Goal: Contribute content

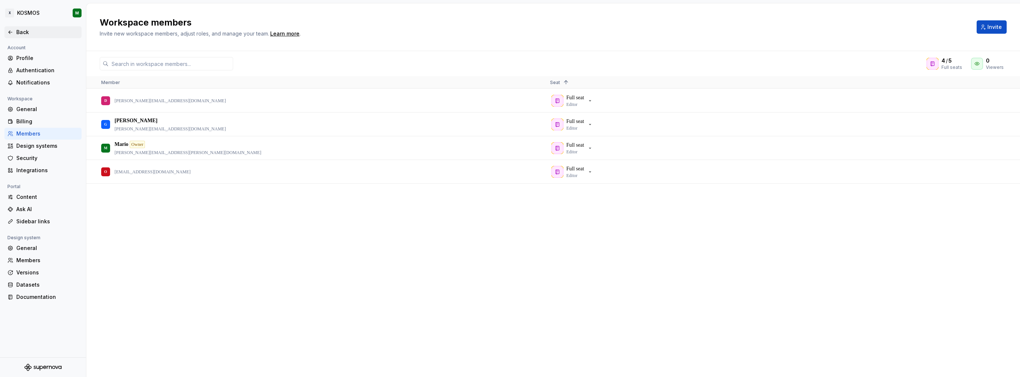
click at [15, 29] on div "Back" at bounding box center [42, 32] width 71 height 7
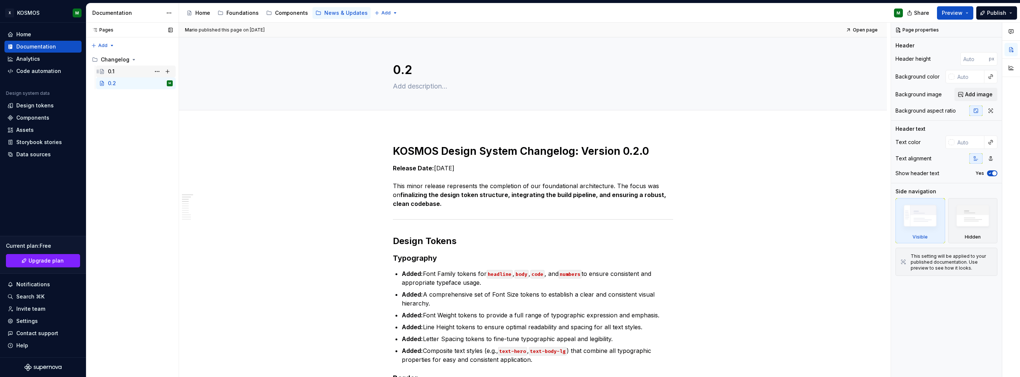
click at [123, 70] on div "0.1" at bounding box center [140, 71] width 65 height 10
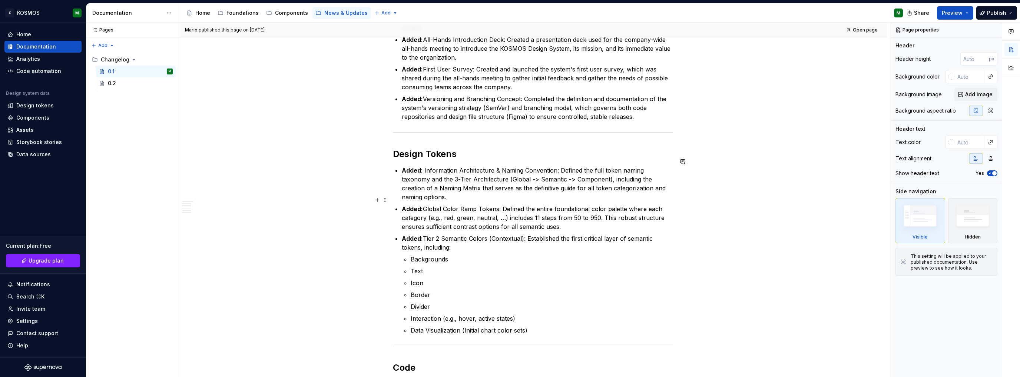
scroll to position [371, 0]
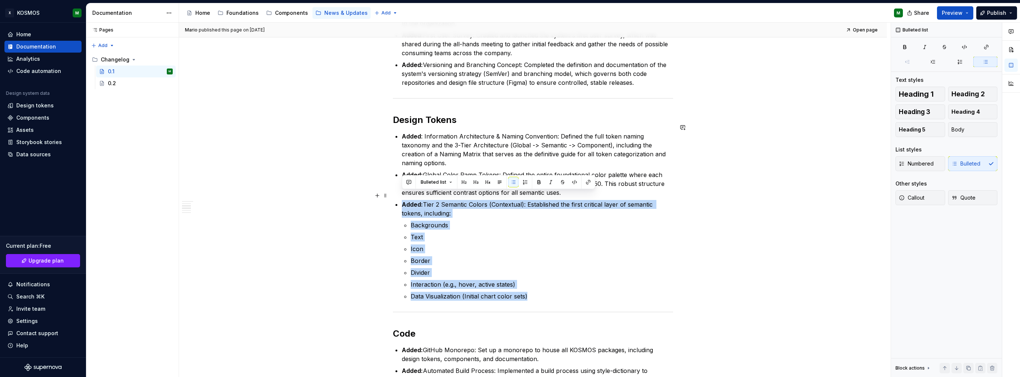
drag, startPoint x: 426, startPoint y: 239, endPoint x: 397, endPoint y: 196, distance: 52.2
click at [402, 200] on li "Added: Tier 2 Semantic Colors (Contextual): Established the first critical laye…" at bounding box center [537, 250] width 271 height 101
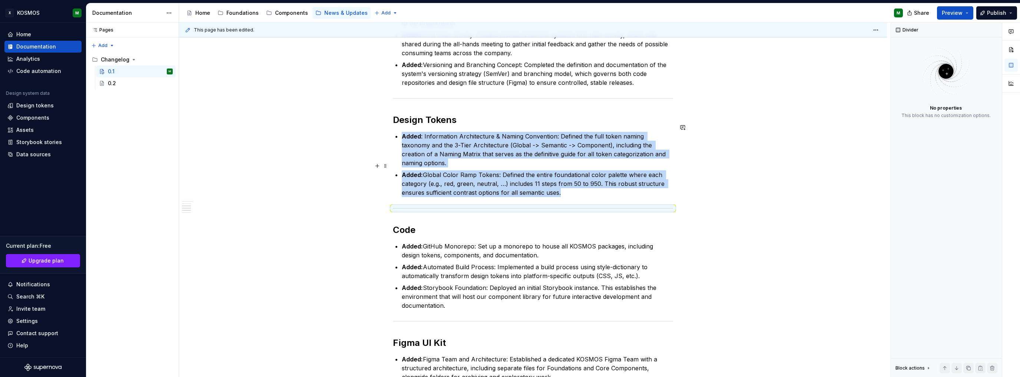
click at [580, 183] on p "Added: Global Color Ramp Tokens: Defined the entire foundational color palette …" at bounding box center [537, 183] width 271 height 27
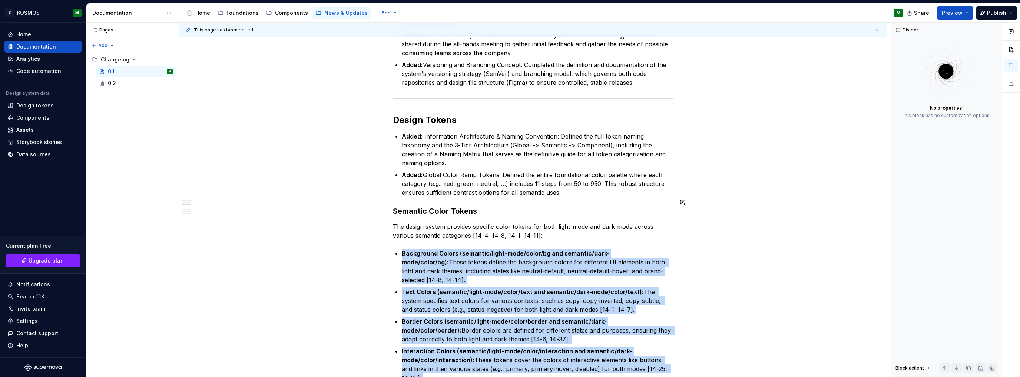
click at [445, 190] on div "KOSMOS Design System Changelog: Version 0.1 Release Date: [DATE] This is the in…" at bounding box center [533, 255] width 280 height 962
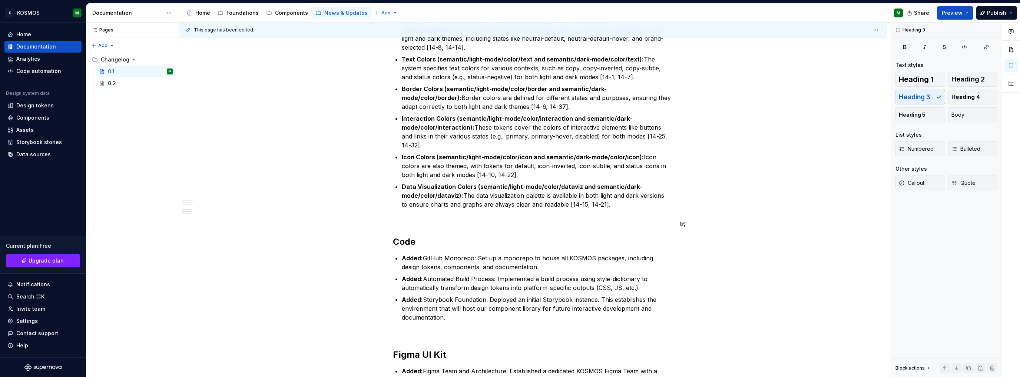
scroll to position [519, 0]
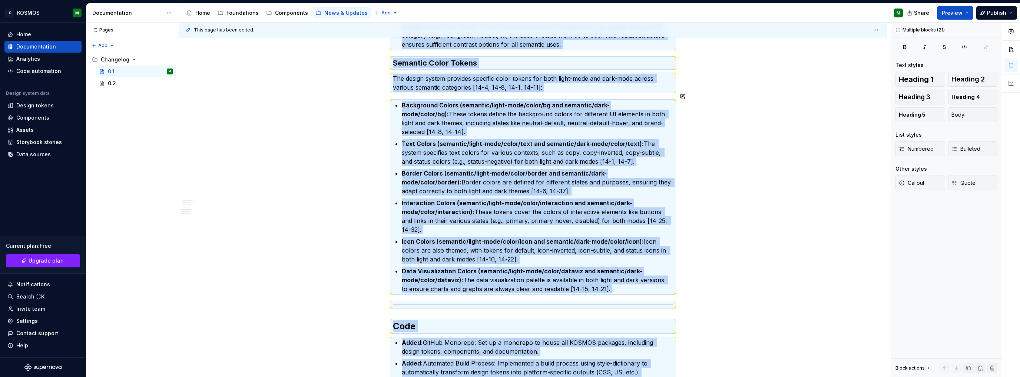
copy div "KOSMOS Design System Changelog: Version 0.1 Release Date: [DATE] This is the in…"
type textarea "*"
click at [997, 14] on span "Publish" at bounding box center [996, 12] width 19 height 7
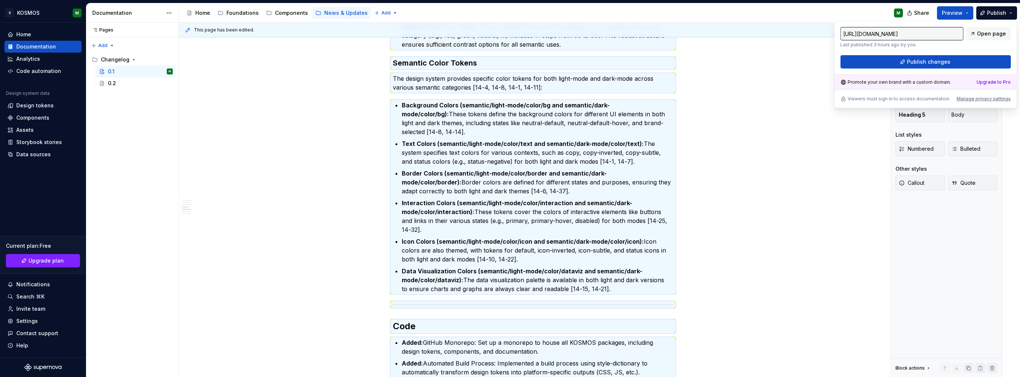
click at [755, 132] on div "This page has been edited. 0.1 Edit header KOSMOS Design System Changelog: Vers…" at bounding box center [535, 200] width 712 height 355
click at [790, 80] on div "KOSMOS Design System Changelog: Version 0.1 Release Date: [DATE] This is the in…" at bounding box center [533, 159] width 708 height 1102
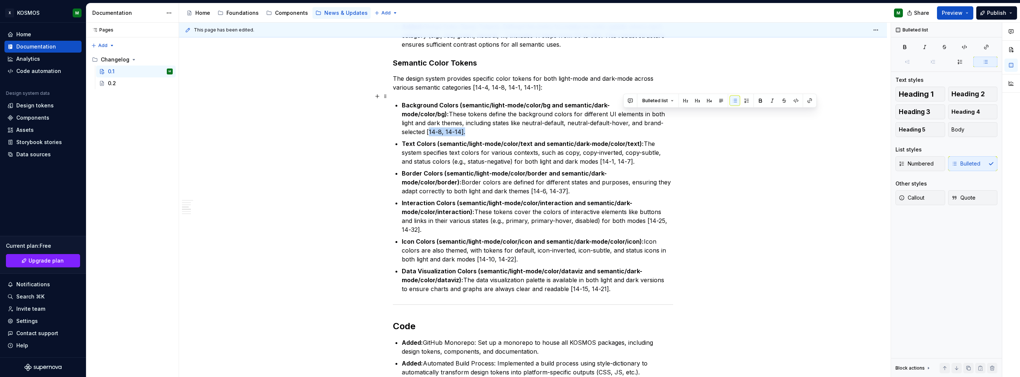
drag, startPoint x: 630, startPoint y: 113, endPoint x: 658, endPoint y: 112, distance: 28.2
click at [658, 112] on p "Background Colors (semantic/light-mode/color/bg and semantic/dark-mode/color/bg…" at bounding box center [537, 119] width 271 height 36
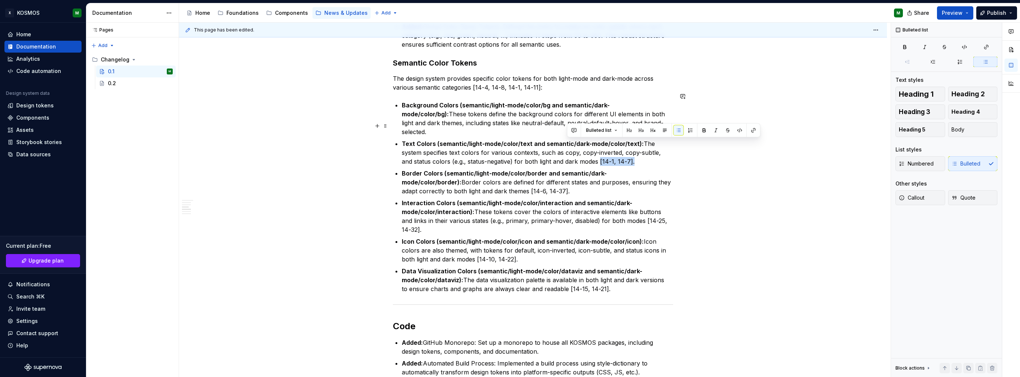
drag, startPoint x: 567, startPoint y: 143, endPoint x: 600, endPoint y: 144, distance: 33.0
click at [600, 144] on p "Text Colors (semantic/light-mode/color/text and semantic/dark-mode/color/text):…" at bounding box center [537, 152] width 271 height 27
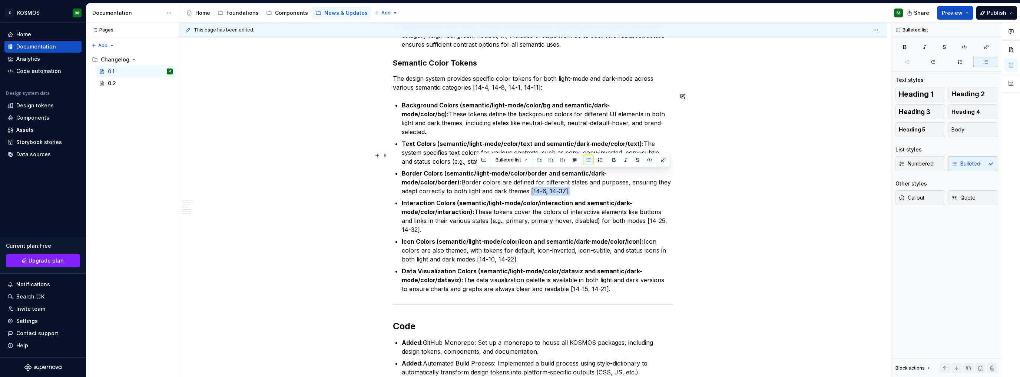
drag, startPoint x: 477, startPoint y: 174, endPoint x: 514, endPoint y: 173, distance: 37.8
click at [514, 173] on p "Border Colors (semantic/light-mode/color/border and semantic/dark-mode/color/bo…" at bounding box center [537, 182] width 271 height 27
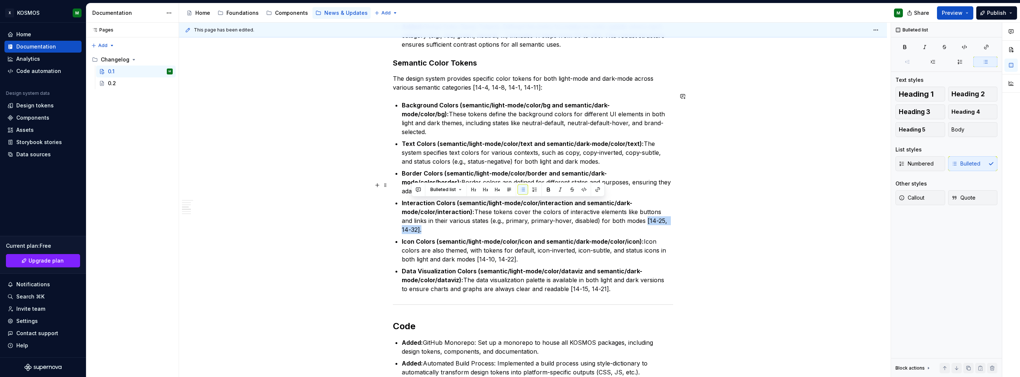
drag, startPoint x: 632, startPoint y: 202, endPoint x: 411, endPoint y: 211, distance: 221.0
click at [411, 211] on p "Interaction Colors (semantic/light-mode/color/interaction and semantic/dark-mod…" at bounding box center [537, 217] width 271 height 36
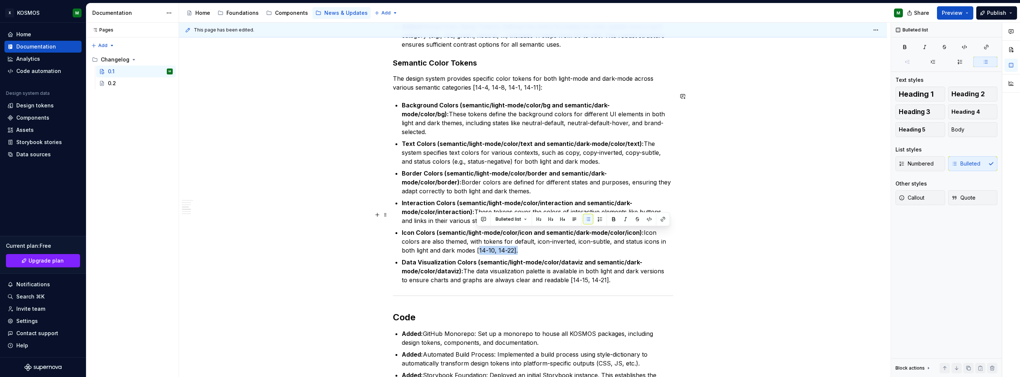
drag, startPoint x: 476, startPoint y: 232, endPoint x: 516, endPoint y: 231, distance: 40.0
click at [514, 231] on p "Icon Colors (semantic/light-mode/color/icon and semantic/dark-mode/color/icon):…" at bounding box center [537, 241] width 271 height 27
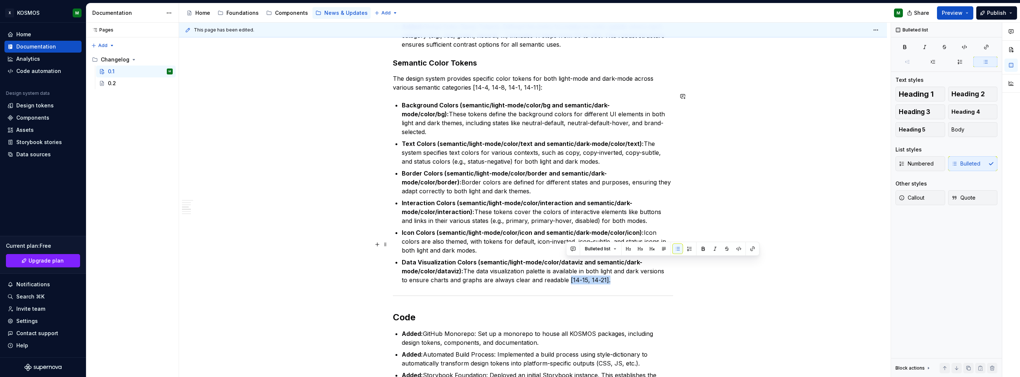
drag, startPoint x: 566, startPoint y: 261, endPoint x: 620, endPoint y: 268, distance: 54.2
click at [604, 262] on p "Data Visualization Colors (semantic/light-mode/color/dataviz and semantic/dark-…" at bounding box center [537, 271] width 271 height 27
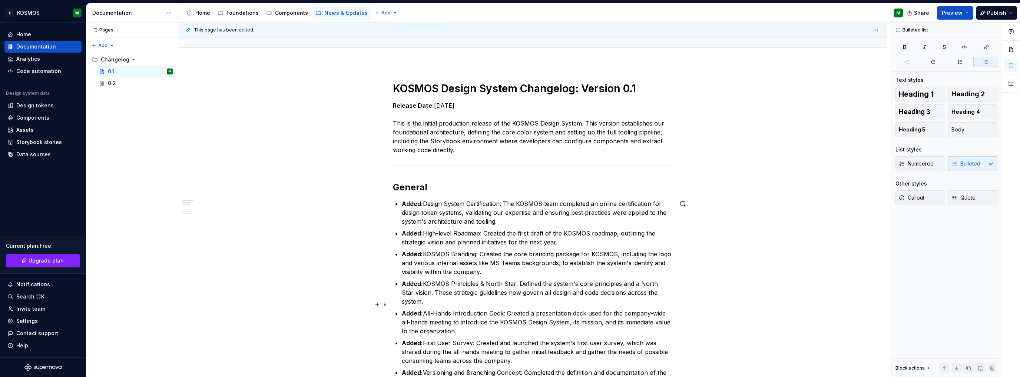
scroll to position [0, 0]
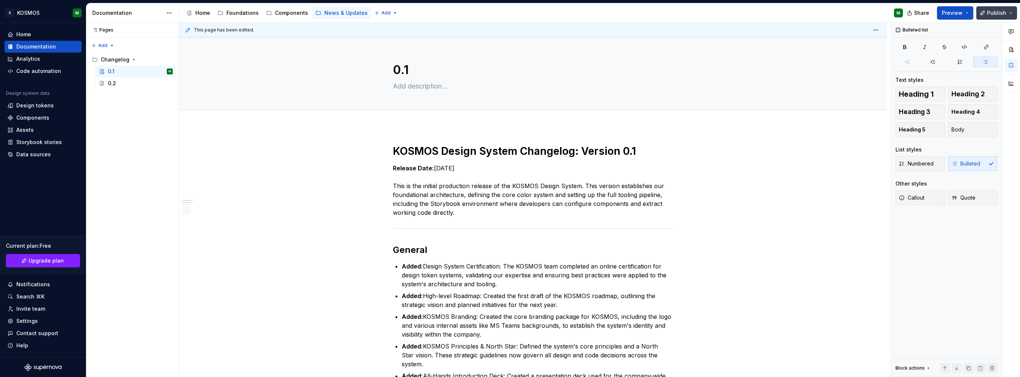
click at [1002, 10] on span "Publish" at bounding box center [996, 12] width 19 height 7
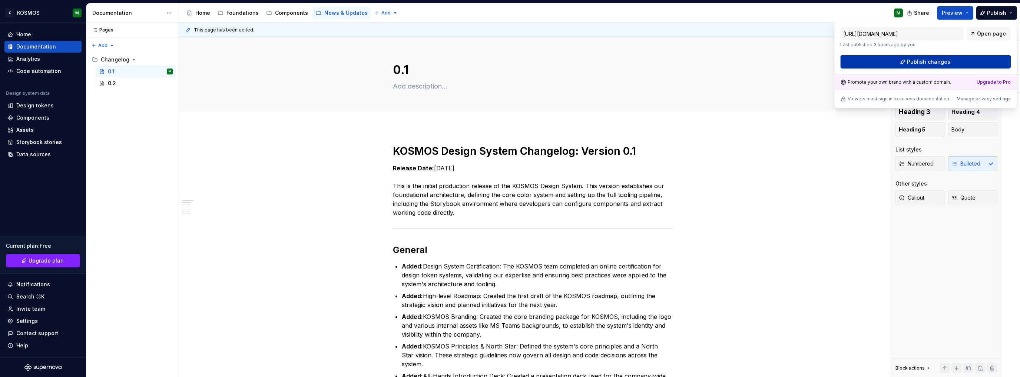
click at [914, 64] on span "Publish changes" at bounding box center [928, 61] width 43 height 7
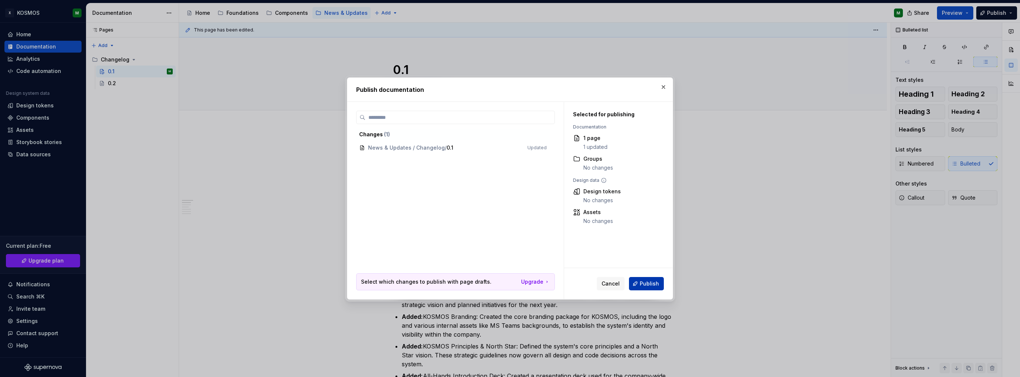
click at [646, 283] on span "Publish" at bounding box center [649, 283] width 19 height 7
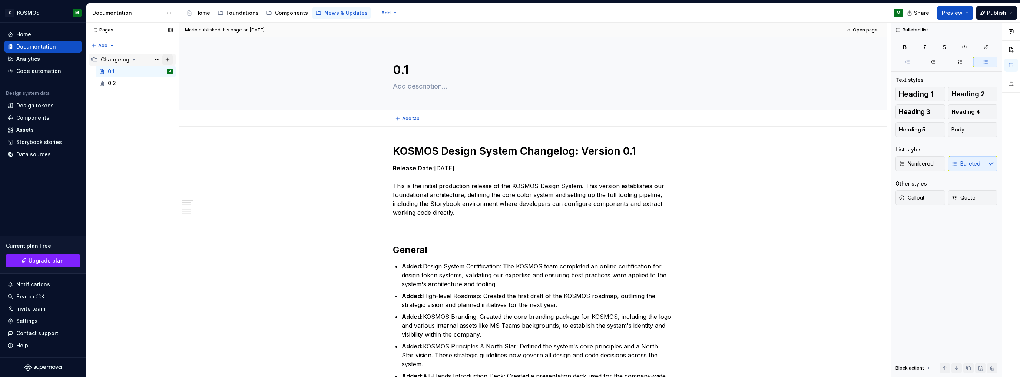
type textarea "*"
click at [172, 11] on html "X KOSMOS M Home Documentation Analytics Code automation Design system data Desi…" at bounding box center [510, 188] width 1020 height 377
click at [196, 76] on div "Documentation settings" at bounding box center [211, 76] width 70 height 7
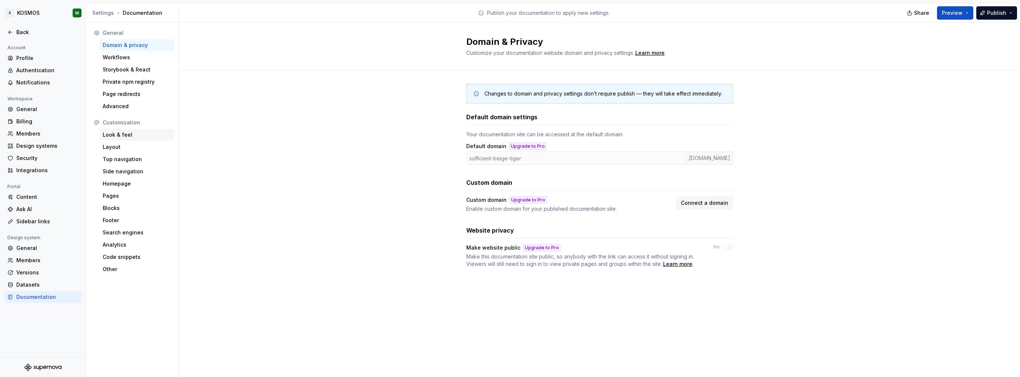
click at [122, 137] on div "Look & feel" at bounding box center [137, 134] width 69 height 7
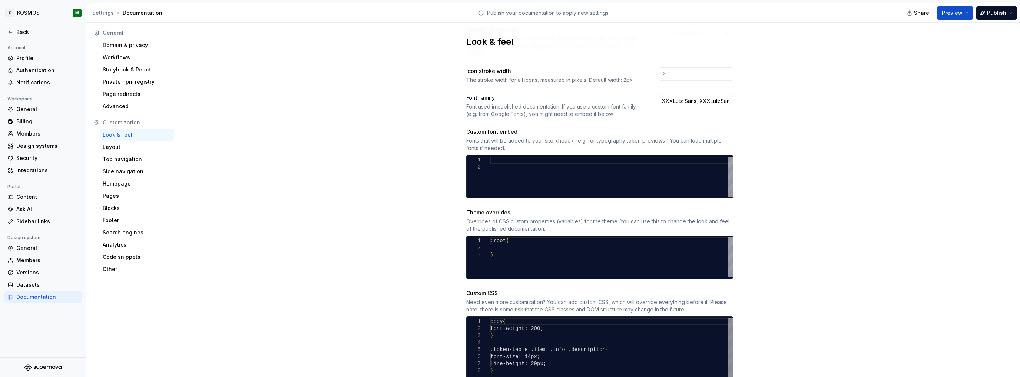
click at [562, 318] on div "body { font-weight: 200; } .token-table .item .info .description { font-size: 1…" at bounding box center [611, 364] width 242 height 92
type textarea "**********"
click at [806, 329] on div "Site logo A company logo that will be displayed on all pages on your documentat…" at bounding box center [599, 128] width 841 height 626
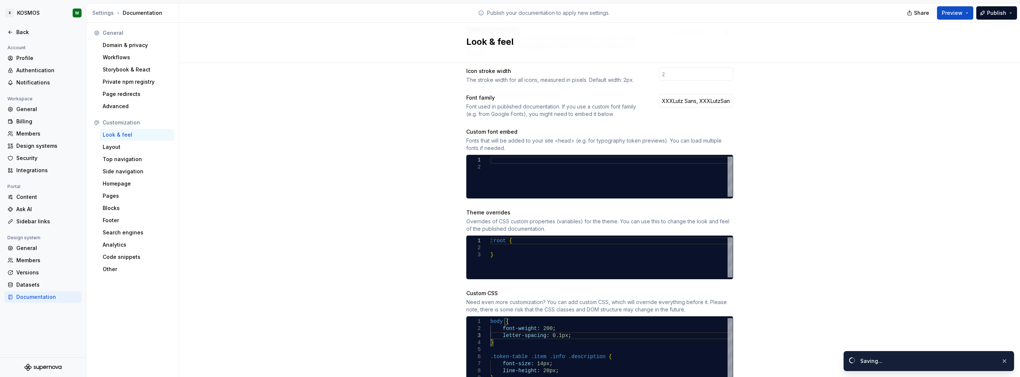
scroll to position [301, 0]
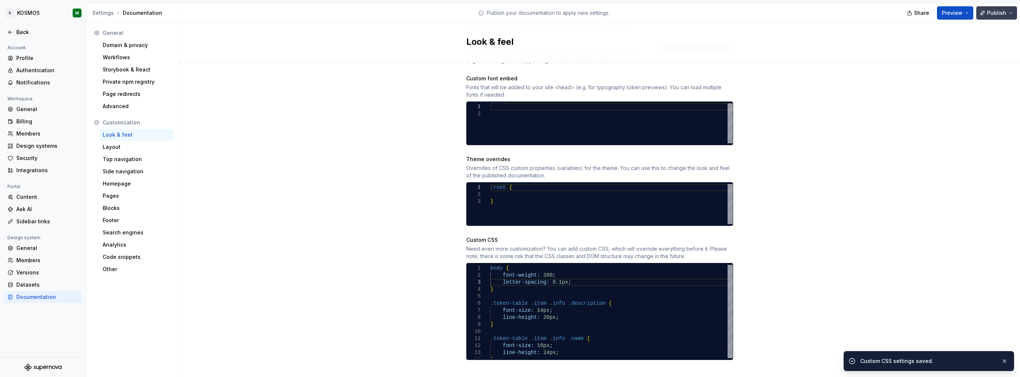
click at [990, 13] on span "Publish" at bounding box center [996, 12] width 19 height 7
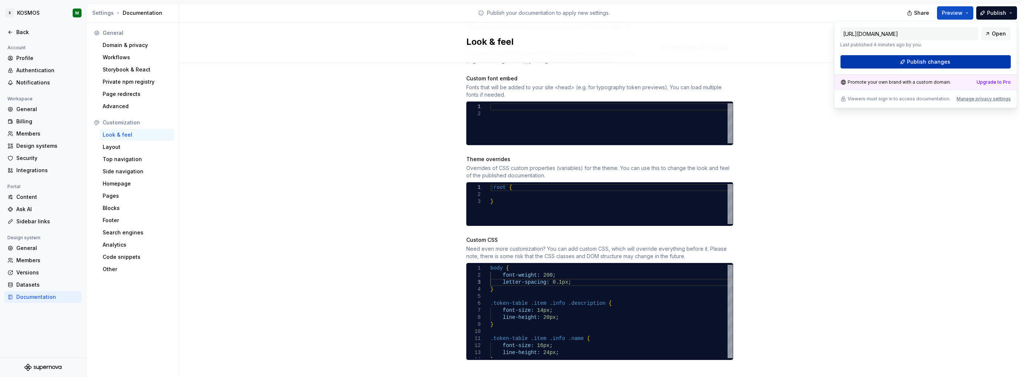
click at [922, 63] on span "Publish changes" at bounding box center [928, 61] width 43 height 7
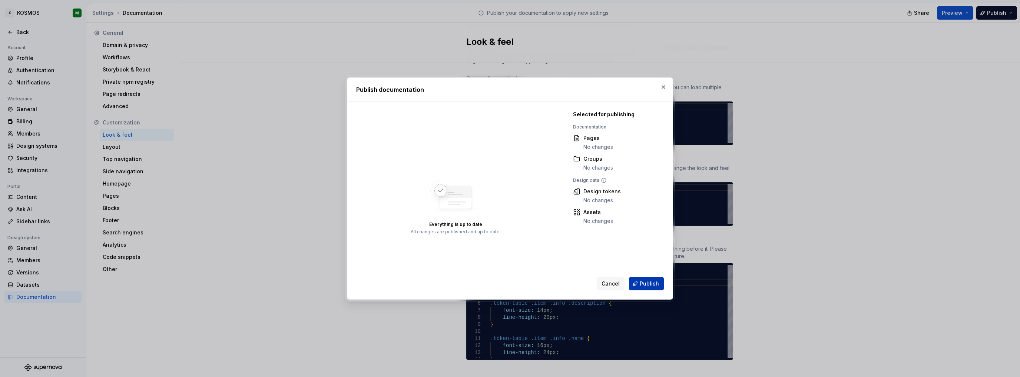
click at [645, 283] on span "Publish" at bounding box center [649, 283] width 19 height 7
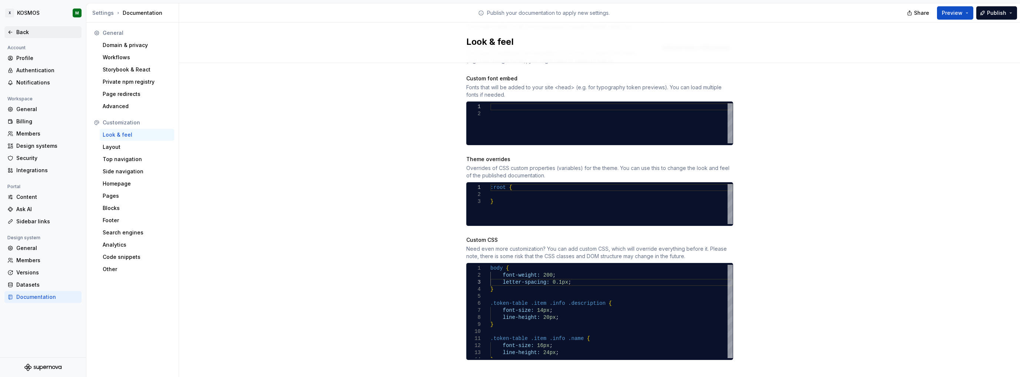
click at [20, 32] on div "Back" at bounding box center [47, 32] width 62 height 7
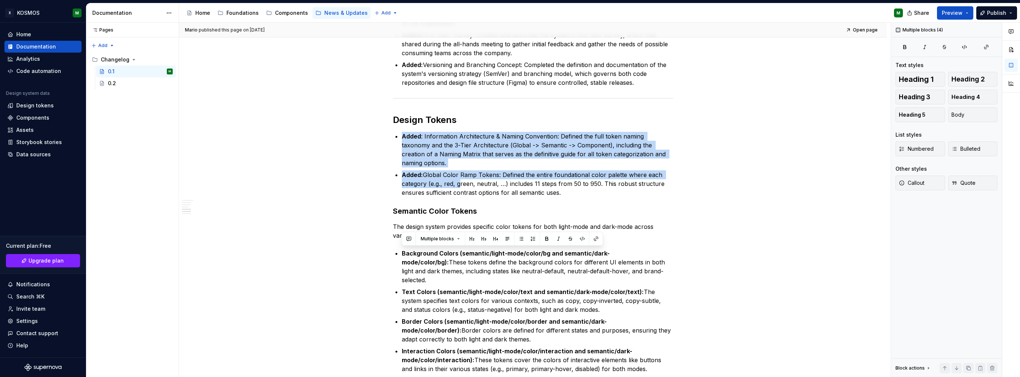
scroll to position [556, 0]
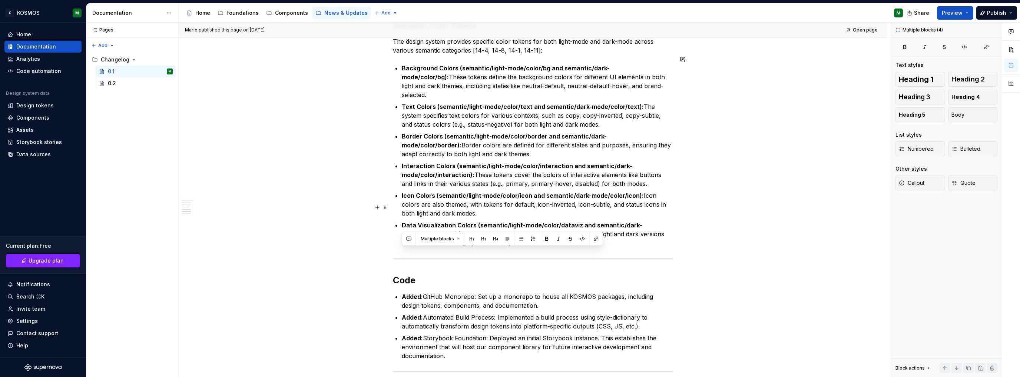
drag, startPoint x: 442, startPoint y: 152, endPoint x: 597, endPoint y: 226, distance: 172.1
click at [597, 226] on div "KOSMOS Design System Changelog: Version 0.1 Release Date: [DATE] This is the in…" at bounding box center [533, 66] width 280 height 954
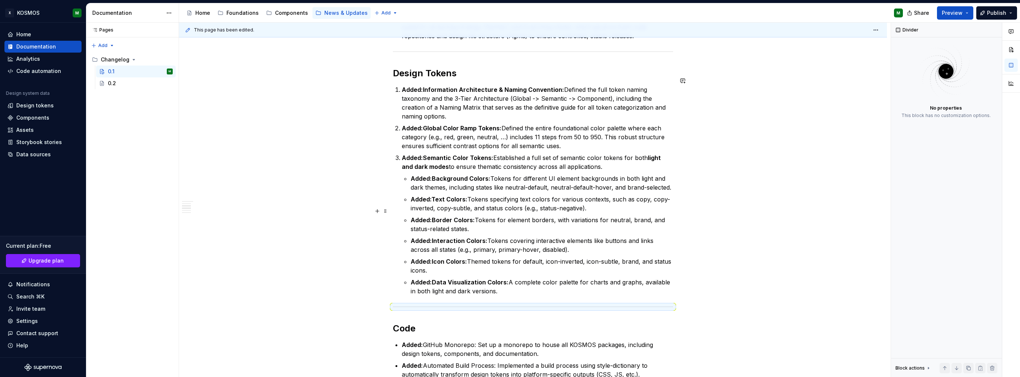
scroll to position [384, 0]
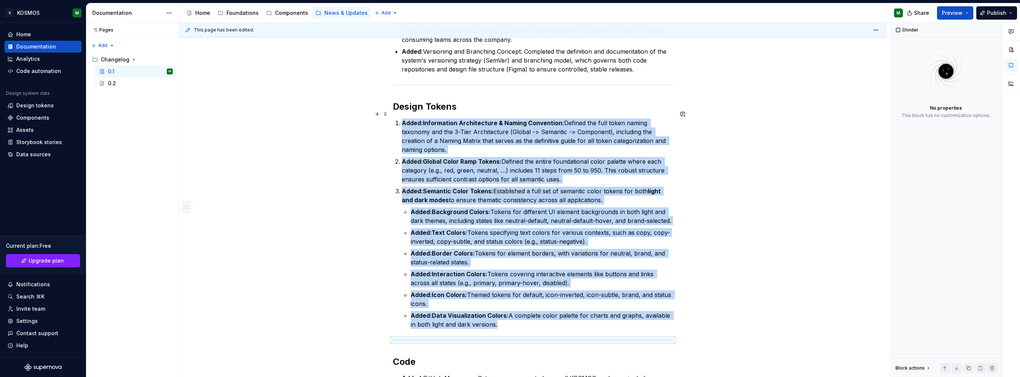
click at [402, 119] on strong "Added:Information Architecture & Naming Convention:" at bounding box center [483, 122] width 162 height 7
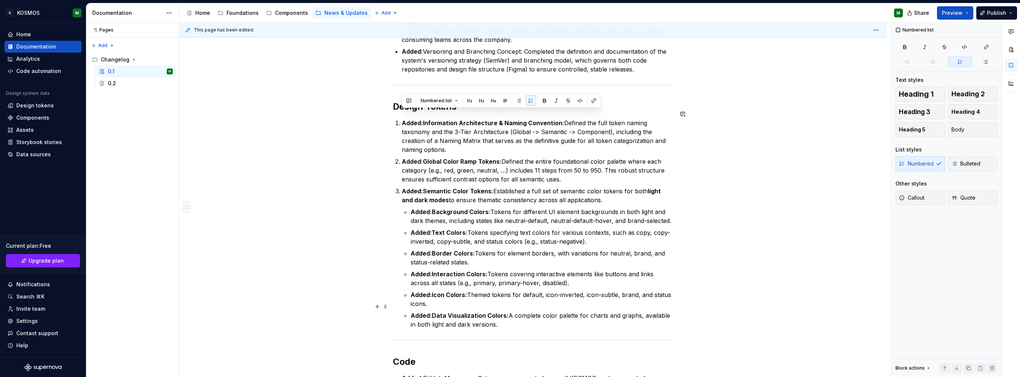
drag, startPoint x: 396, startPoint y: 114, endPoint x: 516, endPoint y: 312, distance: 231.3
click at [516, 312] on ol "Added:Information Architecture & Naming Convention: Defined the full token nami…" at bounding box center [537, 224] width 271 height 211
drag, startPoint x: 516, startPoint y: 100, endPoint x: 554, endPoint y: 125, distance: 45.1
click at [516, 100] on button "button" at bounding box center [519, 101] width 10 height 10
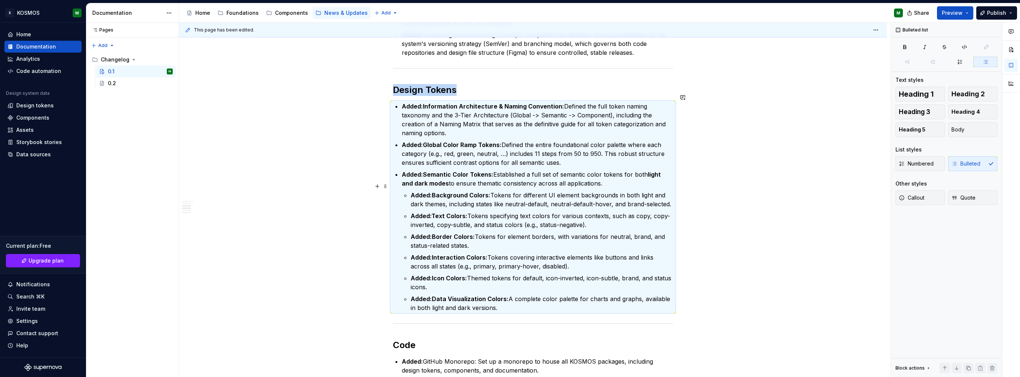
scroll to position [421, 0]
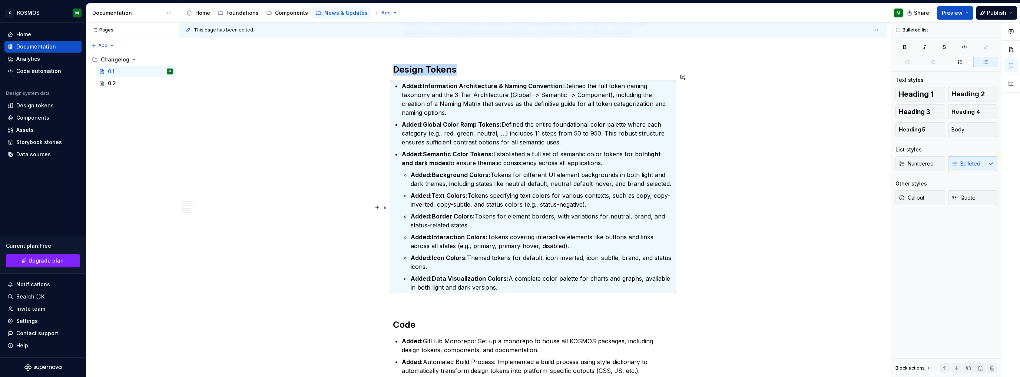
click at [490, 219] on p "Added:Border Colors: Tokens for element borders, with variations for neutral, b…" at bounding box center [542, 221] width 262 height 18
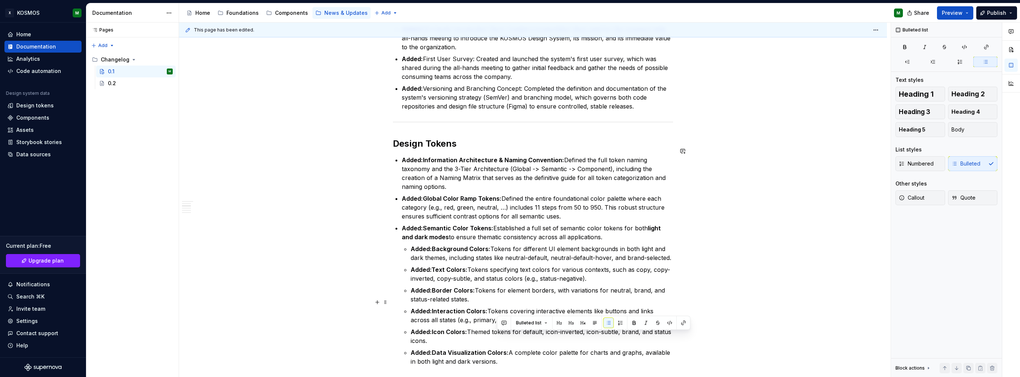
scroll to position [354, 0]
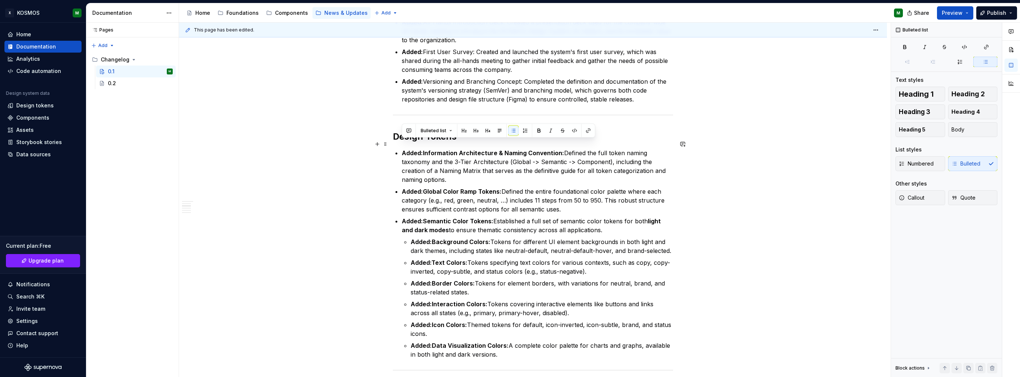
drag, startPoint x: 528, startPoint y: 354, endPoint x: 394, endPoint y: 141, distance: 251.2
click at [394, 141] on div "KOSMOS Design System Changelog: Version 0.1 Release Date: [DATE] This is the in…" at bounding box center [533, 222] width 280 height 863
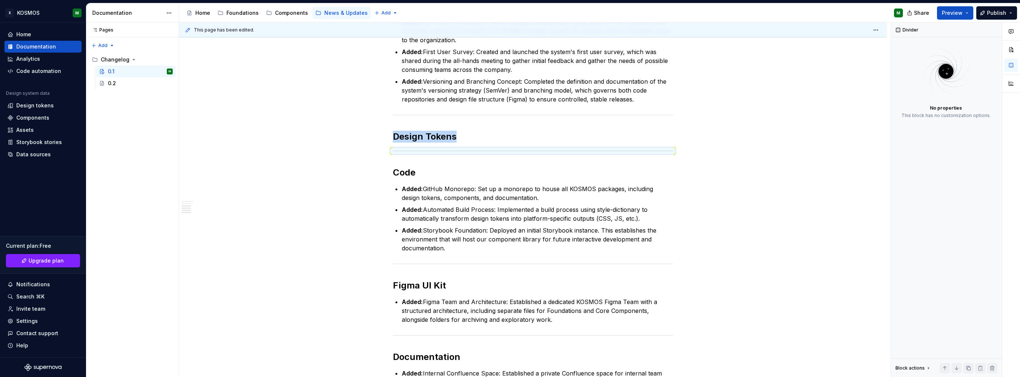
click at [477, 131] on h2 "Design Tokens" at bounding box center [533, 137] width 280 height 12
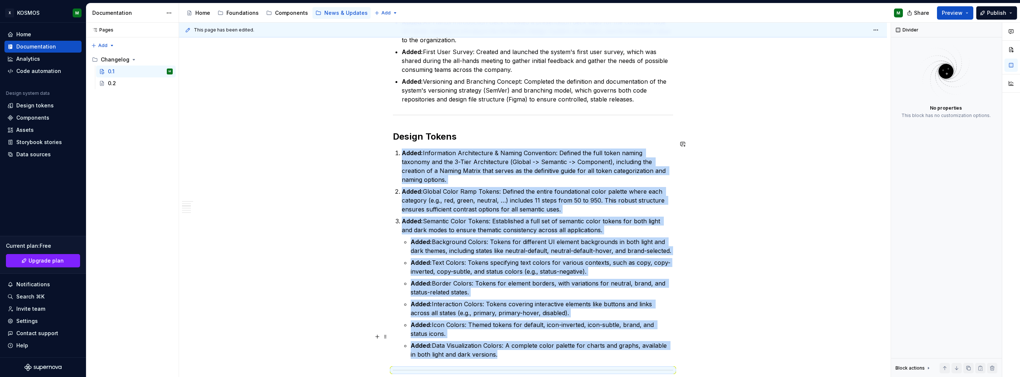
click at [503, 347] on p "Added: Data Visualization Colors: A complete color palette for charts and graph…" at bounding box center [542, 350] width 262 height 18
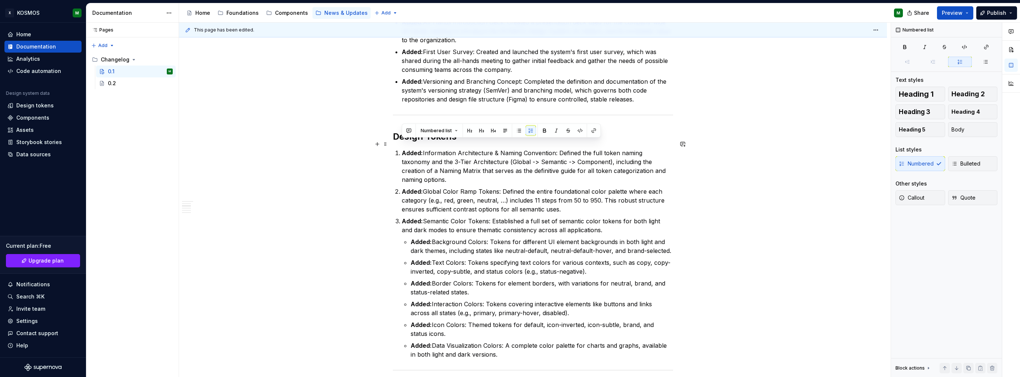
drag, startPoint x: 514, startPoint y: 346, endPoint x: 392, endPoint y: 146, distance: 234.3
click at [392, 146] on div "KOSMOS Design System Changelog: Version 0.1 Release Date: [DATE] This is the in…" at bounding box center [533, 274] width 708 height 1003
click at [520, 128] on button "button" at bounding box center [519, 131] width 10 height 10
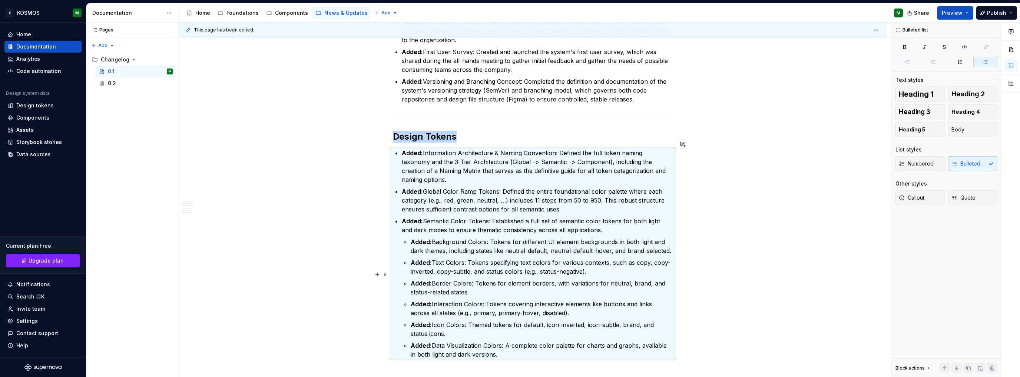
click at [599, 279] on p "Added: Border Colors: Tokens for element borders, with variations for neutral, …" at bounding box center [542, 288] width 262 height 18
click at [773, 251] on div "KOSMOS Design System Changelog: Version 0.1 Release Date: [DATE] This is the in…" at bounding box center [533, 274] width 708 height 1003
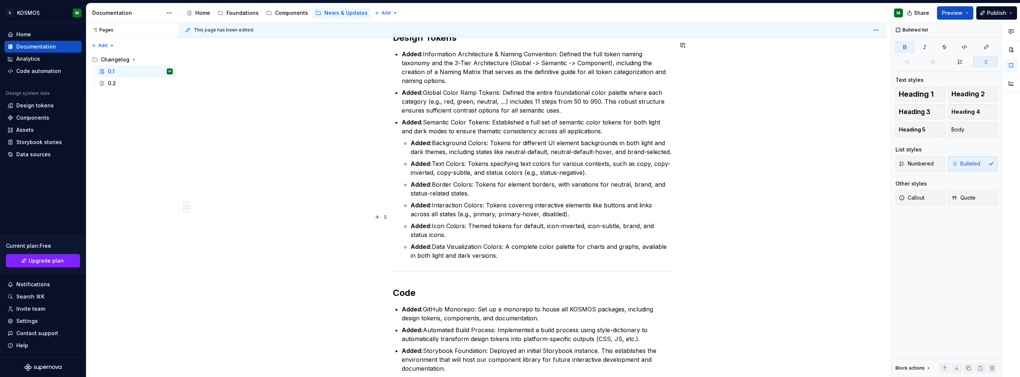
scroll to position [447, 0]
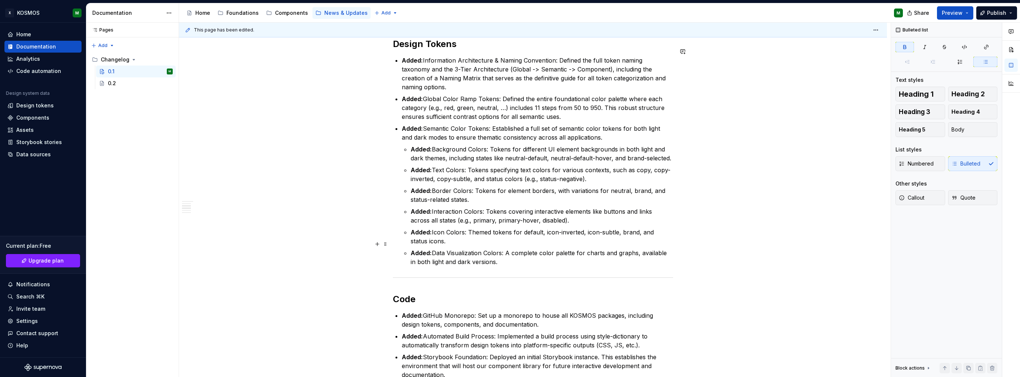
click at [498, 252] on p "Added: Data Visualization Colors: A complete color palette for charts and graph…" at bounding box center [542, 258] width 262 height 18
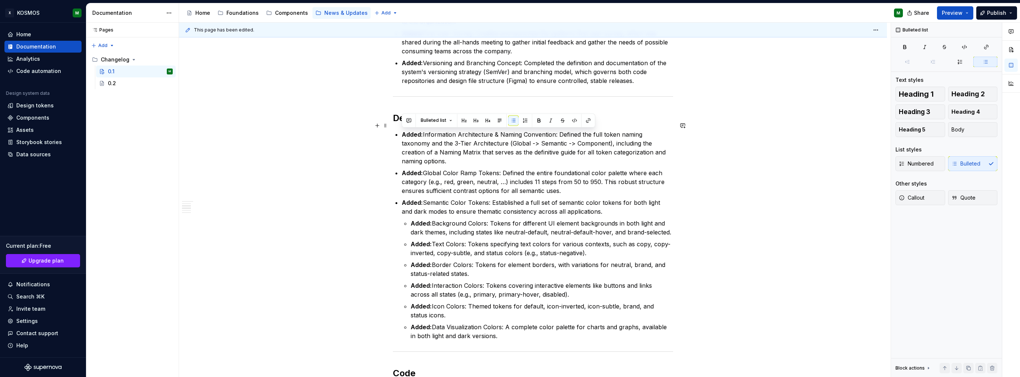
drag, startPoint x: 506, startPoint y: 254, endPoint x: 397, endPoint y: 131, distance: 164.4
click at [397, 132] on div "KOSMOS Design System Changelog: Version 0.1 Release Date: [DATE] This is the in…" at bounding box center [533, 203] width 280 height 863
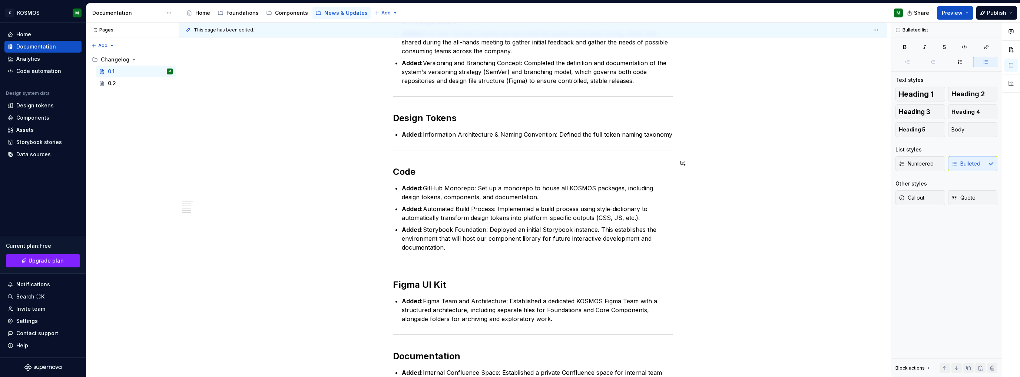
click at [411, 131] on strong "Added:" at bounding box center [412, 134] width 21 height 7
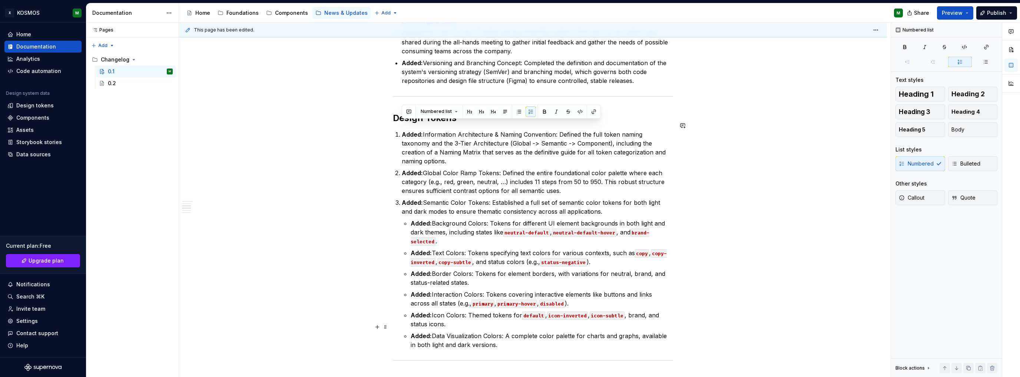
drag, startPoint x: 401, startPoint y: 122, endPoint x: 529, endPoint y: 334, distance: 247.7
click at [529, 334] on ol "Added: Information Architecture & Naming Convention: Defined the full token nam…" at bounding box center [537, 239] width 271 height 219
click at [517, 112] on button "button" at bounding box center [519, 111] width 10 height 10
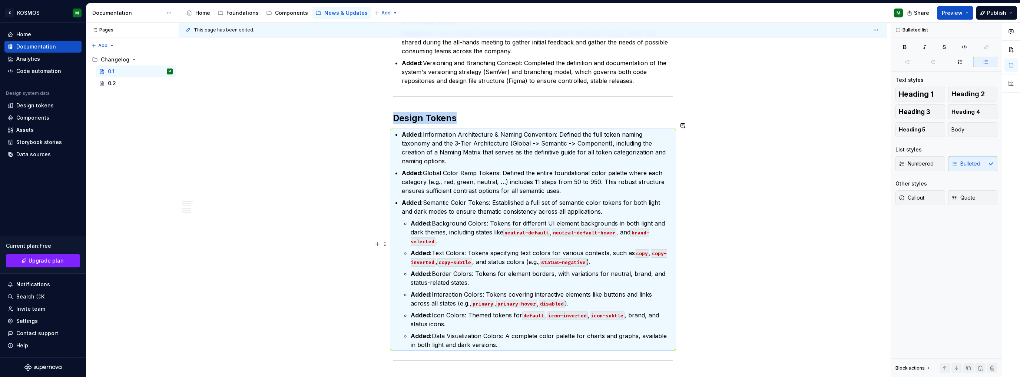
click at [712, 238] on div "KOSMOS Design System Changelog: Version 0.1 Release Date: [DATE] This is the in…" at bounding box center [533, 260] width 708 height 1012
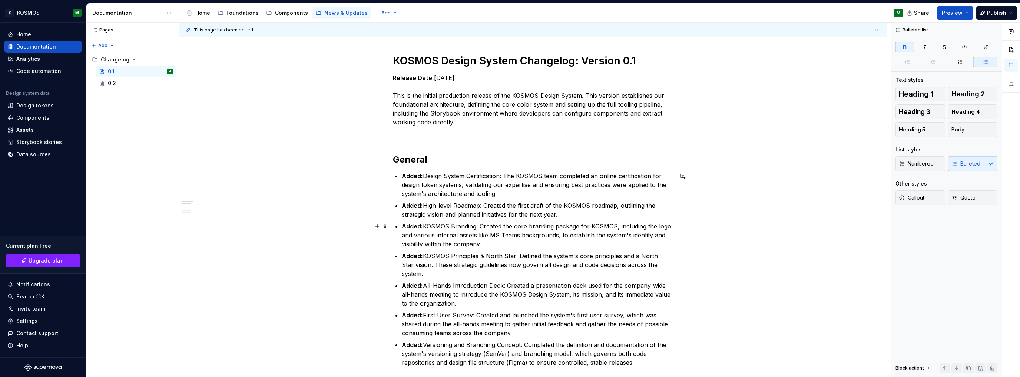
scroll to position [0, 0]
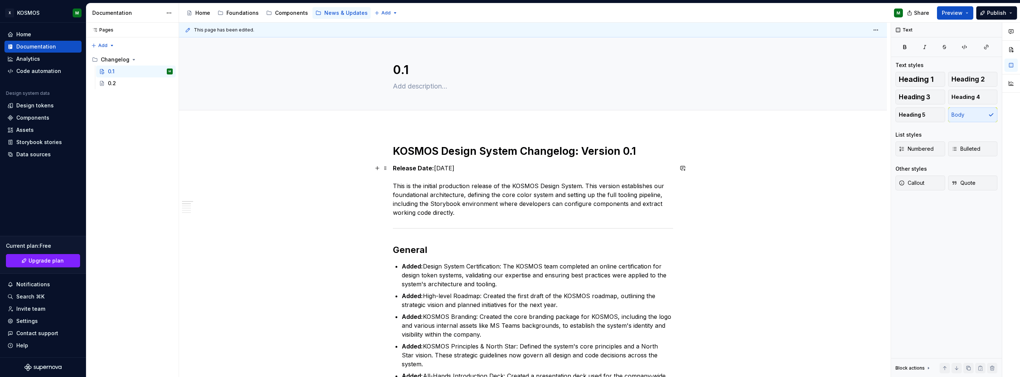
click at [571, 193] on p "Release Date: [DATE] This is the initial production release of the KOSMOS Desig…" at bounding box center [533, 190] width 280 height 53
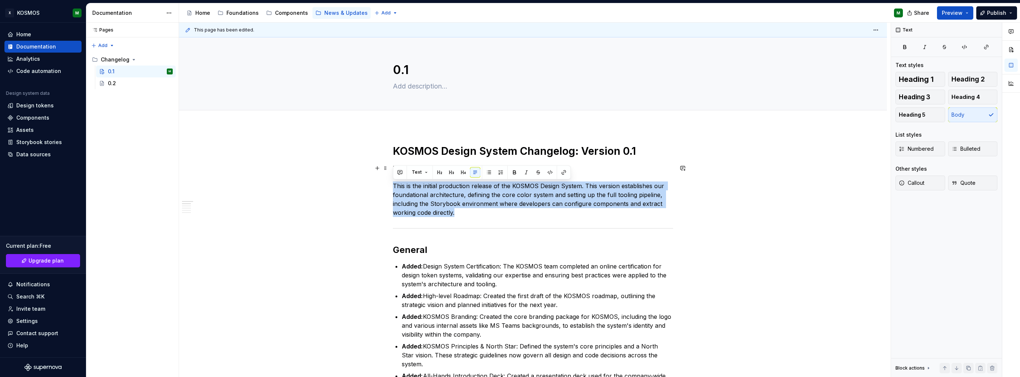
drag, startPoint x: 477, startPoint y: 213, endPoint x: 392, endPoint y: 187, distance: 89.2
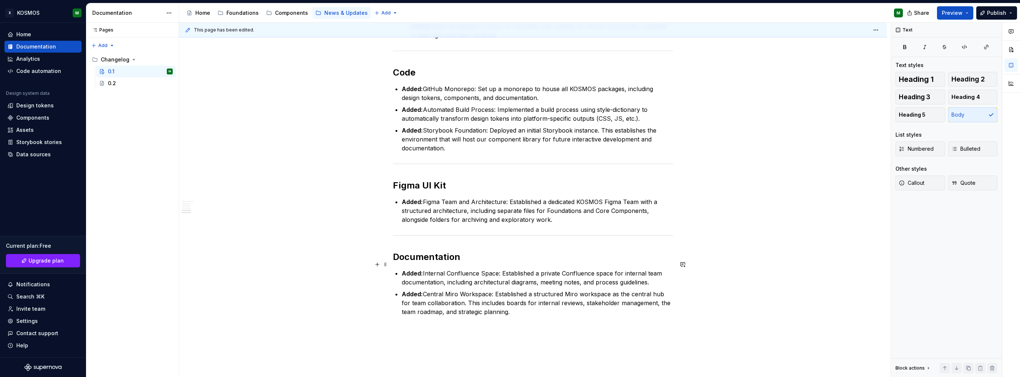
scroll to position [741, 0]
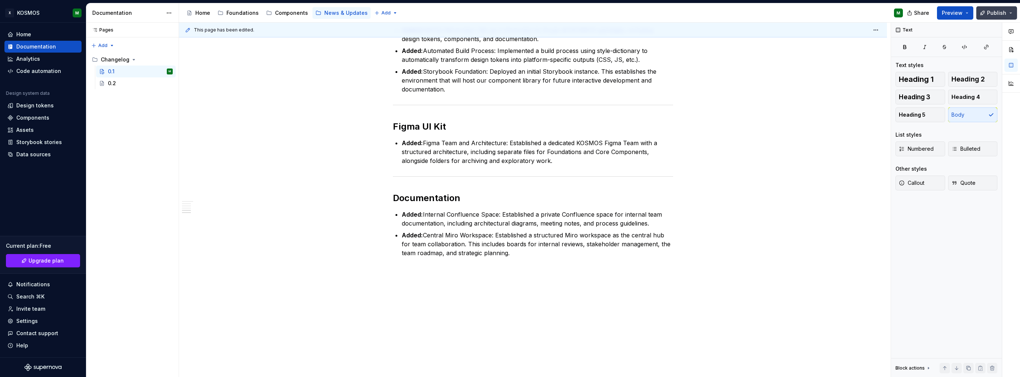
click at [1005, 15] on span "Publish" at bounding box center [996, 12] width 19 height 7
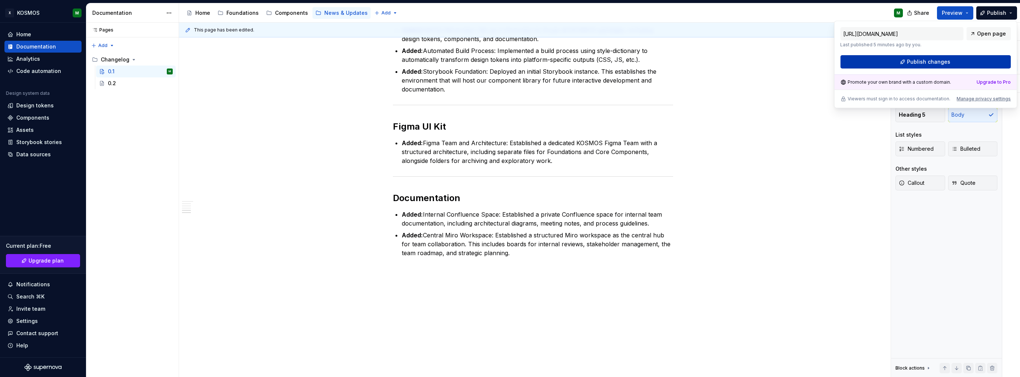
click at [921, 60] on span "Publish changes" at bounding box center [928, 61] width 43 height 7
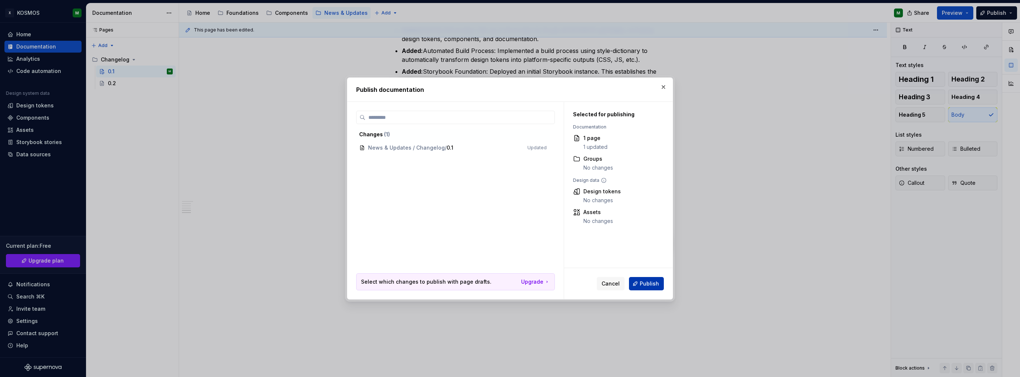
click at [648, 285] on span "Publish" at bounding box center [649, 283] width 19 height 7
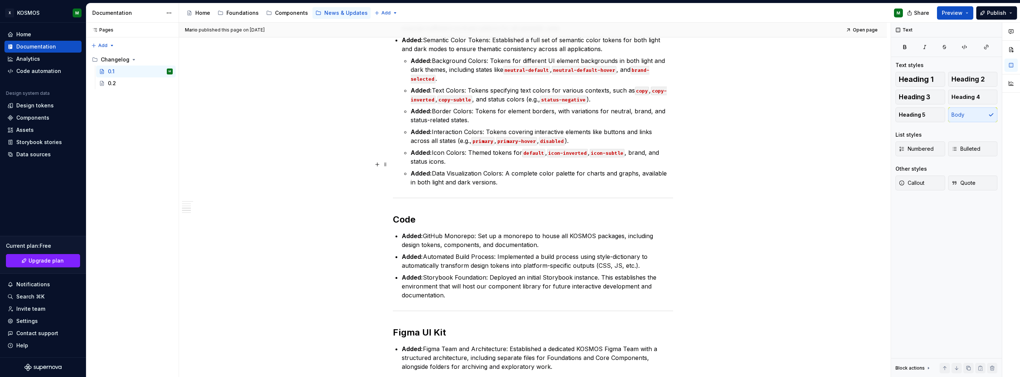
scroll to position [519, 0]
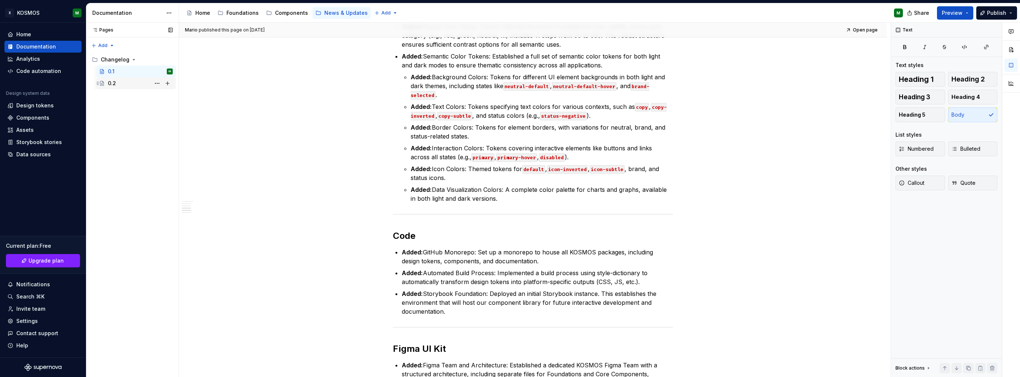
click at [125, 82] on div "0.2" at bounding box center [140, 83] width 65 height 10
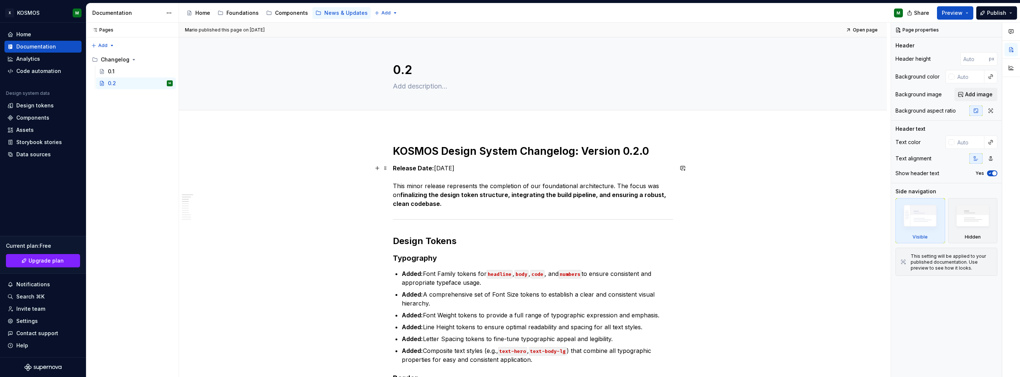
click at [443, 191] on strong "finalizing the design token structure, integrating the build pipeline, and ensu…" at bounding box center [530, 199] width 275 height 16
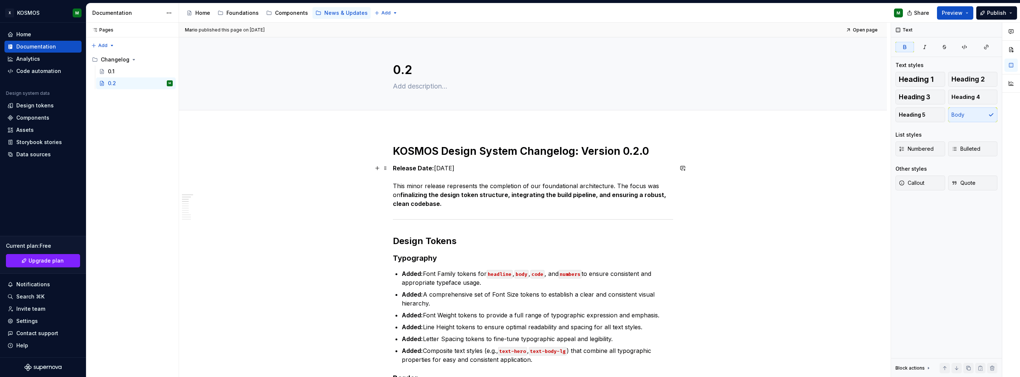
click at [443, 191] on strong "finalizing the design token structure, integrating the build pipeline, and ensu…" at bounding box center [530, 199] width 275 height 16
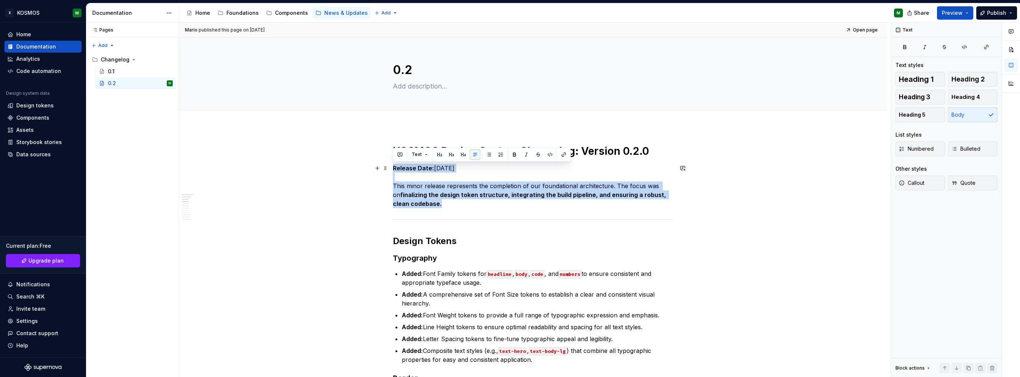
click at [428, 201] on p "Release Date: [DATE] This minor release represents the completion of our founda…" at bounding box center [533, 186] width 280 height 44
drag, startPoint x: 436, startPoint y: 202, endPoint x: 389, endPoint y: 189, distance: 48.9
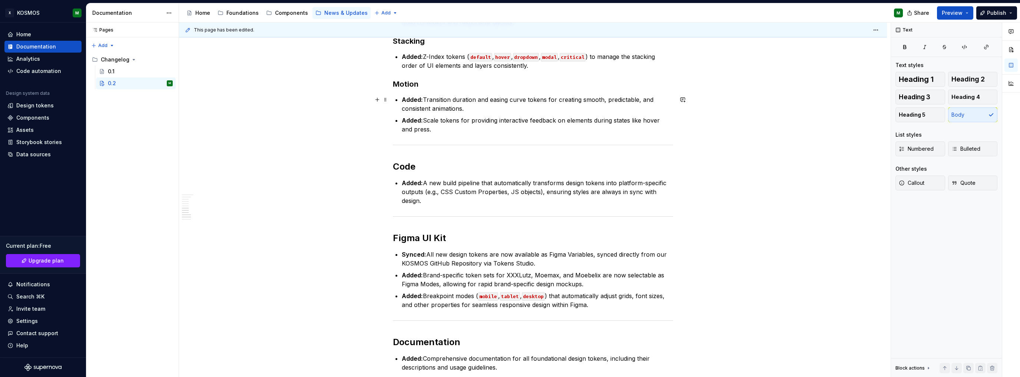
scroll to position [556, 0]
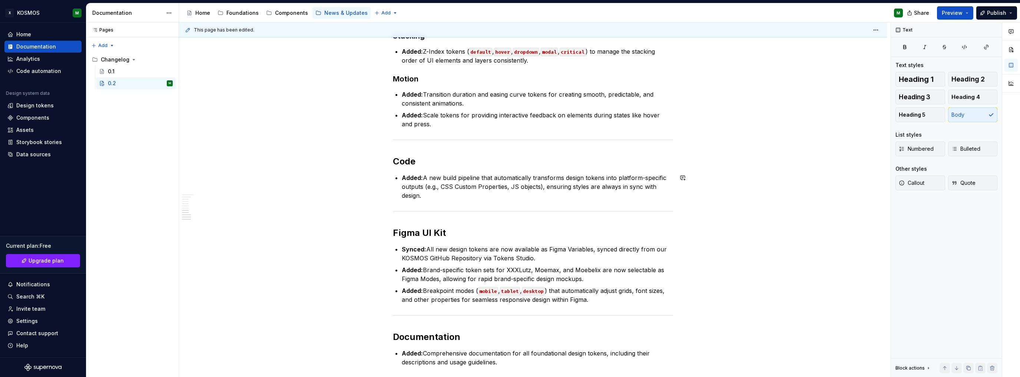
type textarea "*"
click at [394, 232] on h2 "Figma UI Kit" at bounding box center [533, 233] width 280 height 12
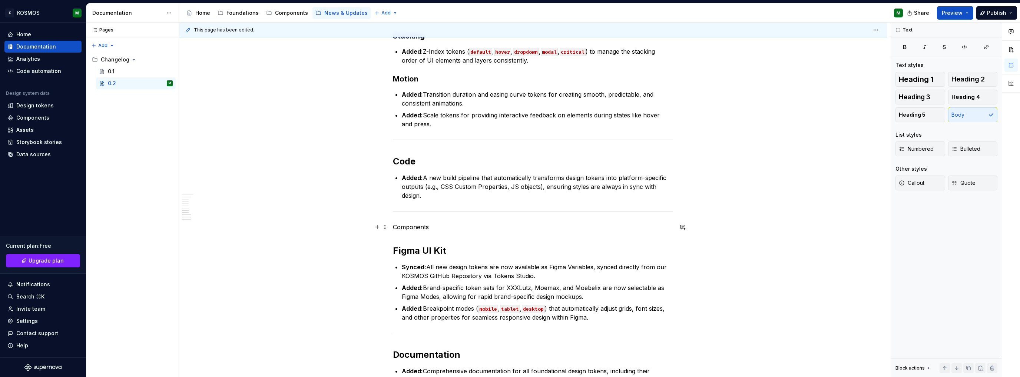
click at [418, 226] on p "Components" at bounding box center [533, 227] width 280 height 9
click at [418, 225] on p "Components" at bounding box center [533, 227] width 280 height 9
click at [439, 213] on button "button" at bounding box center [439, 214] width 10 height 10
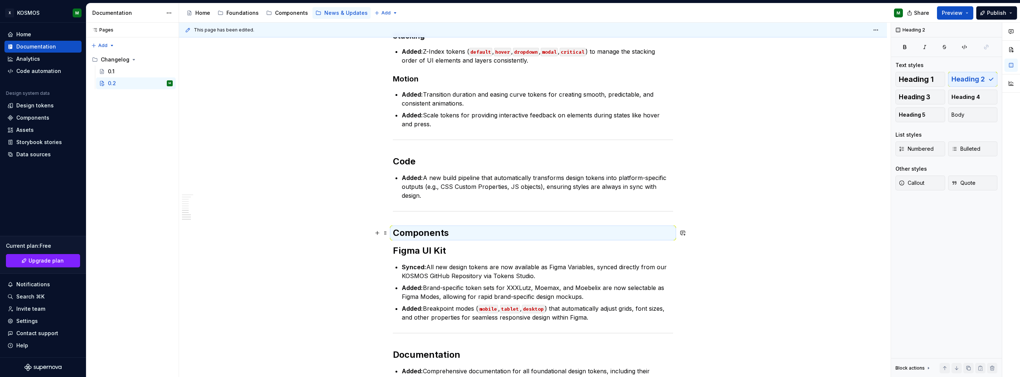
click at [455, 235] on h2 "Components" at bounding box center [533, 233] width 280 height 12
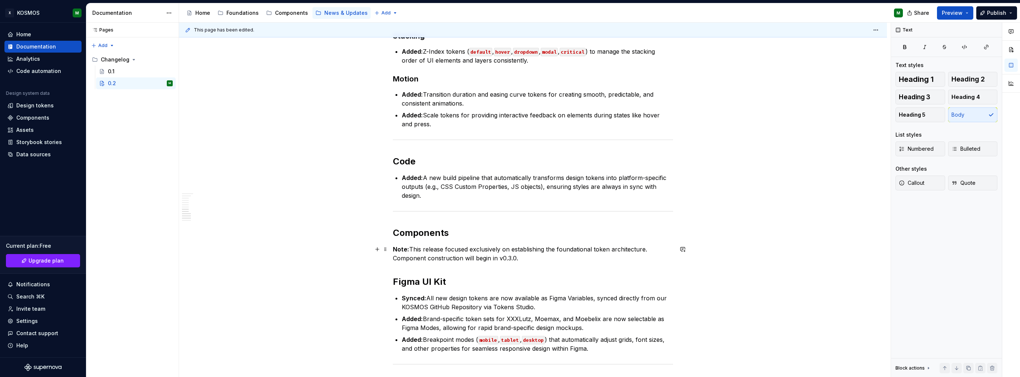
click at [393, 249] on strong "Note:" at bounding box center [401, 249] width 16 height 7
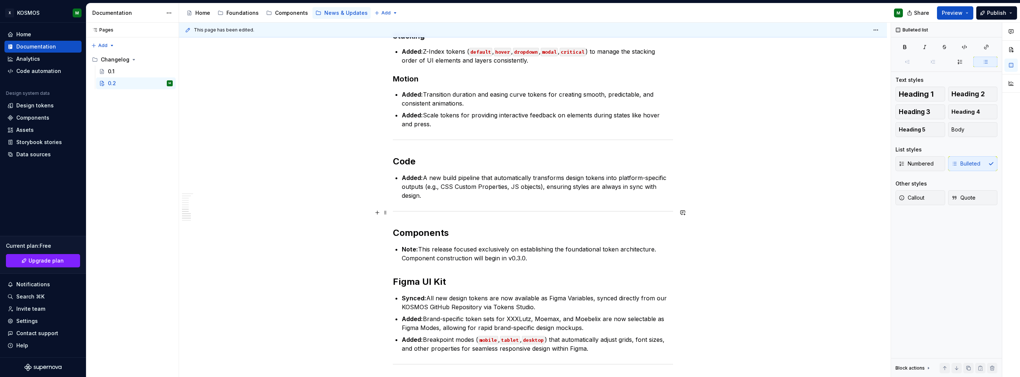
click at [515, 209] on div at bounding box center [533, 211] width 280 height 5
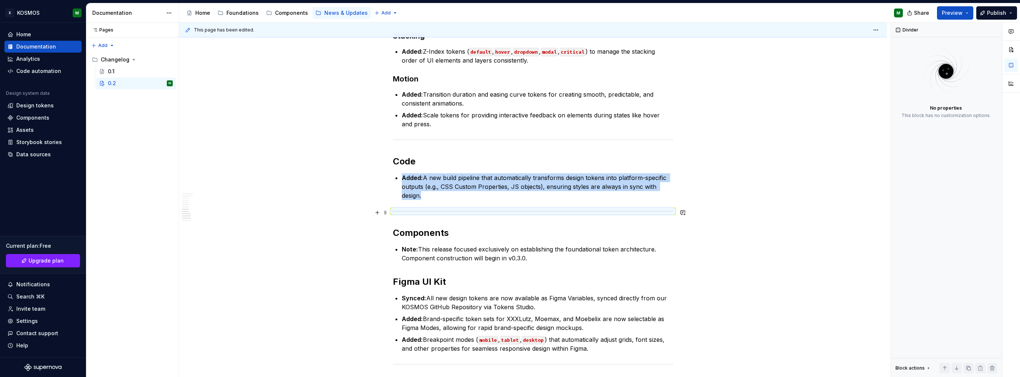
copy li "Added: A new build pipeline that automatically transforms design tokens into pl…"
click at [539, 260] on p "Note: This release focused exclusively on establishing the foundational token a…" at bounding box center [537, 254] width 271 height 18
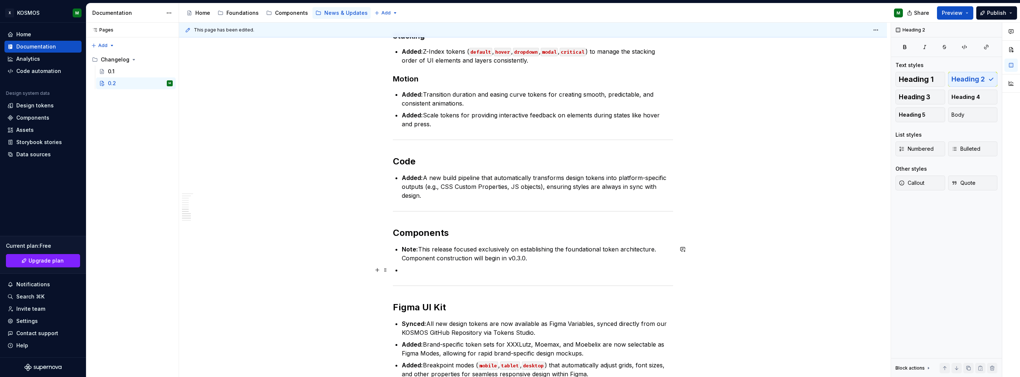
click at [414, 272] on p at bounding box center [537, 270] width 271 height 9
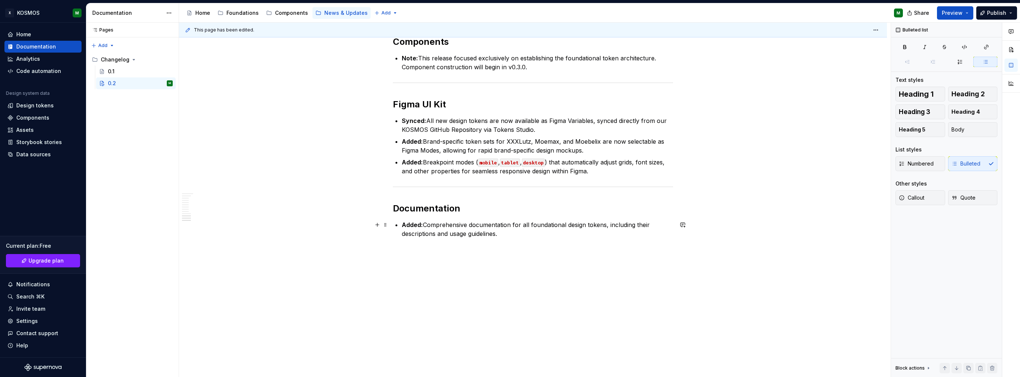
scroll to position [748, 0]
drag, startPoint x: 506, startPoint y: 232, endPoint x: 402, endPoint y: 224, distance: 104.4
click at [402, 224] on p "Added: Comprehensive documentation for all foundational design tokens, includin…" at bounding box center [537, 229] width 271 height 18
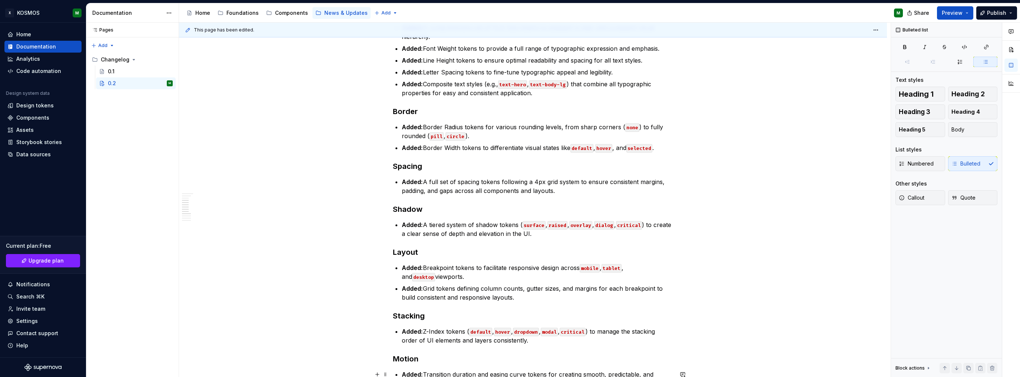
scroll to position [266, 0]
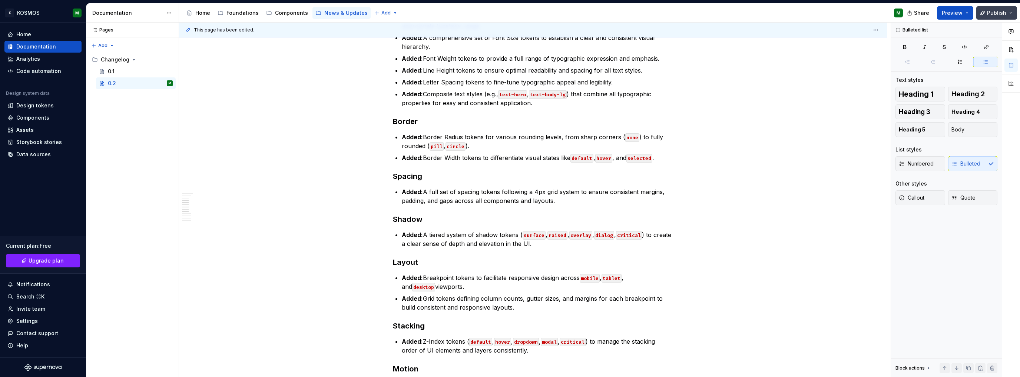
click at [1007, 9] on button "Publish" at bounding box center [996, 12] width 41 height 13
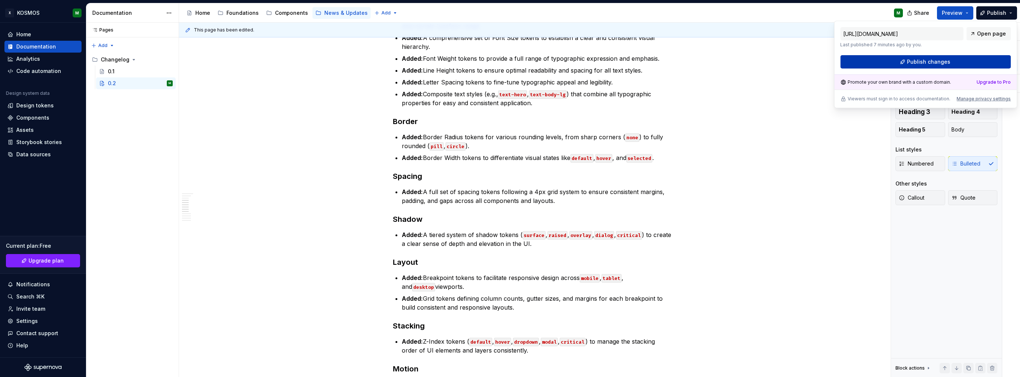
click at [906, 63] on button "Publish changes" at bounding box center [925, 61] width 170 height 13
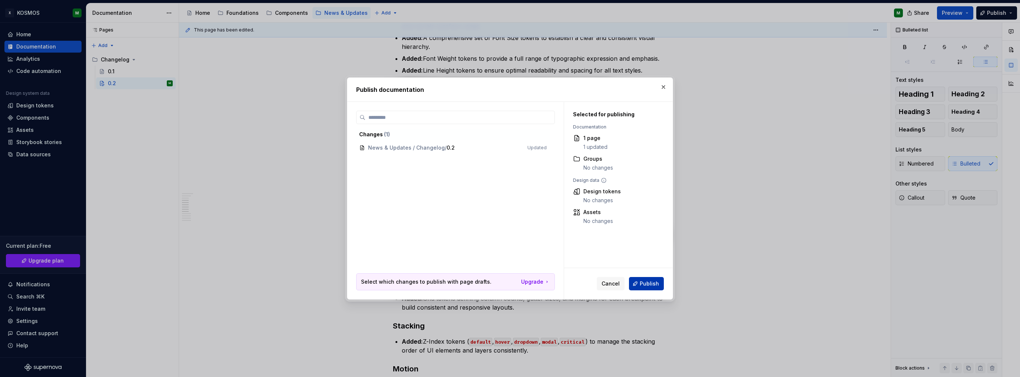
click at [648, 282] on span "Publish" at bounding box center [649, 283] width 19 height 7
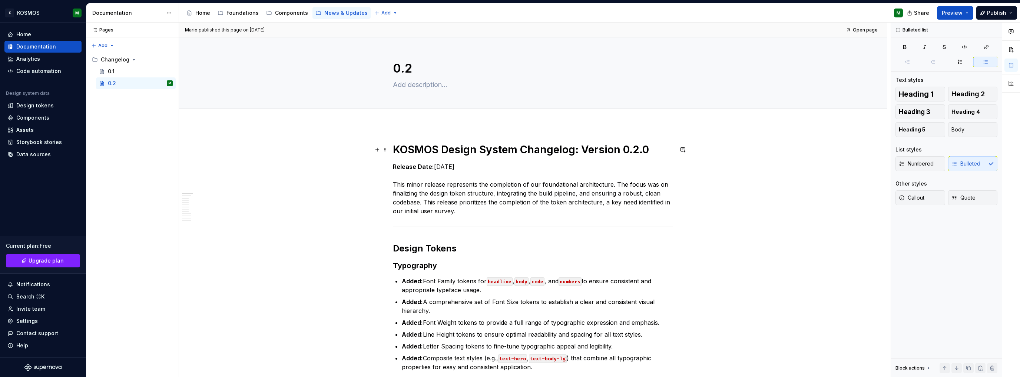
scroll to position [0, 0]
click at [996, 11] on span "Publish" at bounding box center [996, 12] width 19 height 7
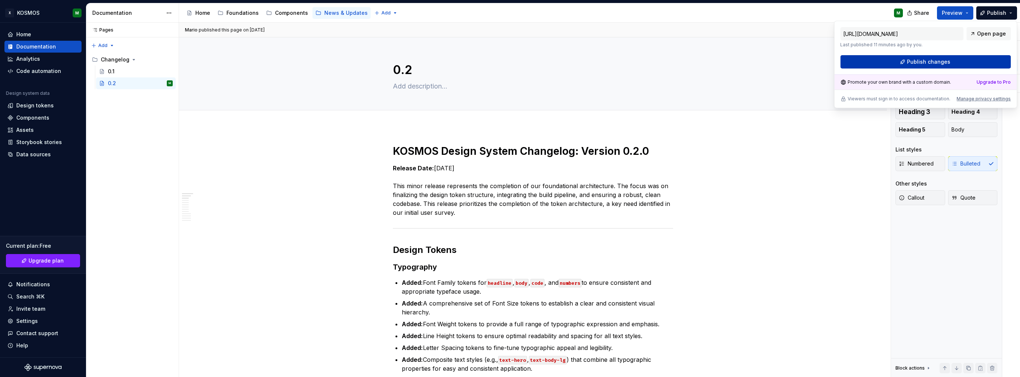
click at [908, 62] on span "Publish changes" at bounding box center [928, 61] width 43 height 7
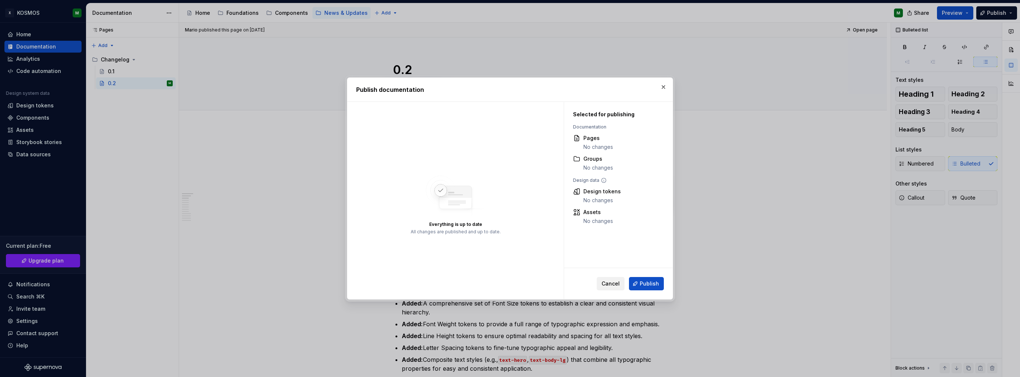
click at [614, 279] on button "Cancel" at bounding box center [611, 283] width 28 height 13
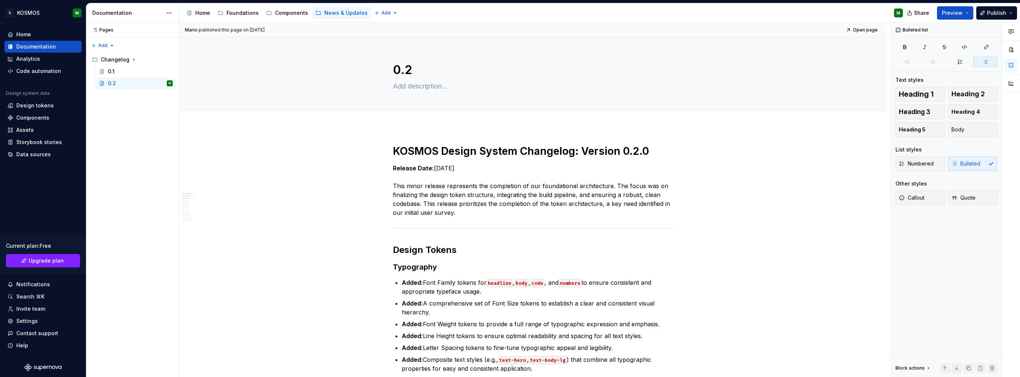
type textarea "*"
